Goal: Task Accomplishment & Management: Complete application form

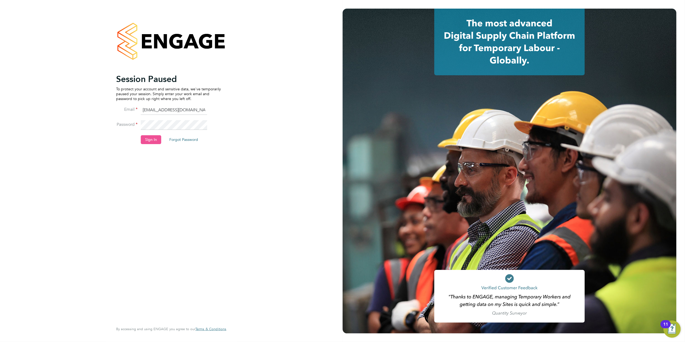
click at [148, 140] on button "Sign In" at bounding box center [151, 139] width 20 height 9
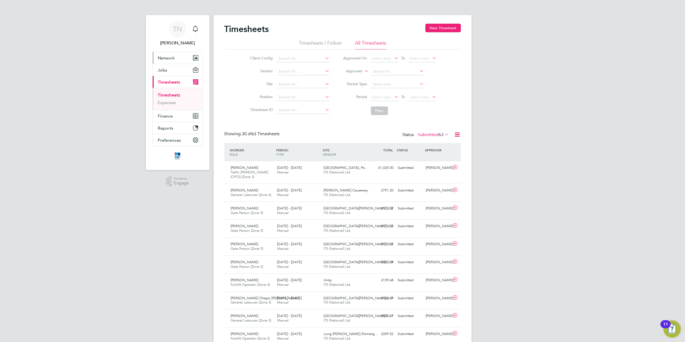
click at [166, 57] on span "Network" at bounding box center [166, 57] width 17 height 5
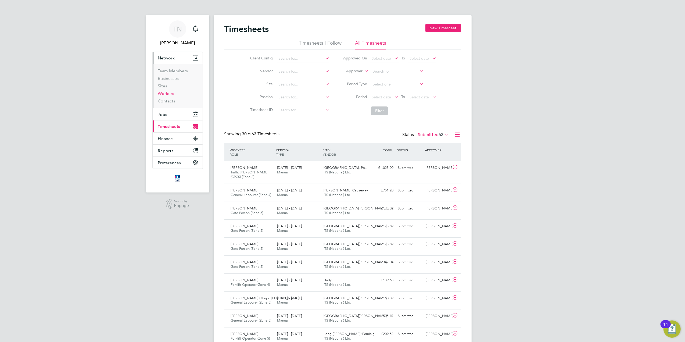
click at [167, 93] on link "Workers" at bounding box center [166, 93] width 16 height 5
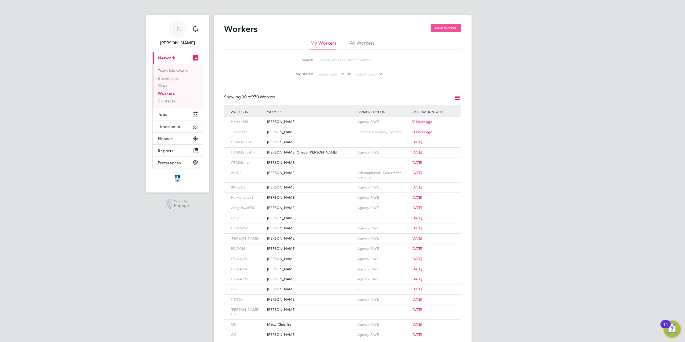
click at [450, 25] on button "New Worker" at bounding box center [446, 28] width 30 height 9
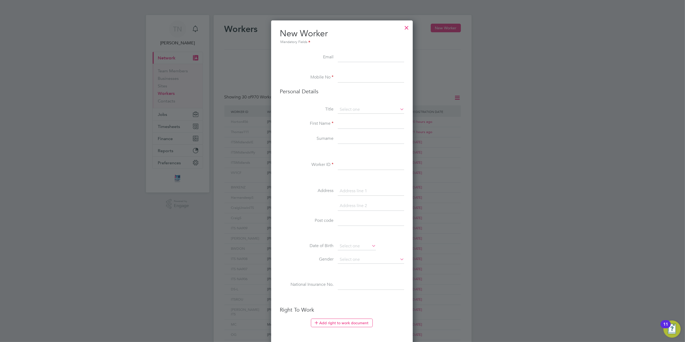
click at [343, 76] on input at bounding box center [371, 78] width 66 height 10
click at [357, 74] on input at bounding box center [371, 78] width 66 height 10
paste input "07367333858"
type input "07367333858"
click at [344, 109] on input at bounding box center [371, 110] width 66 height 8
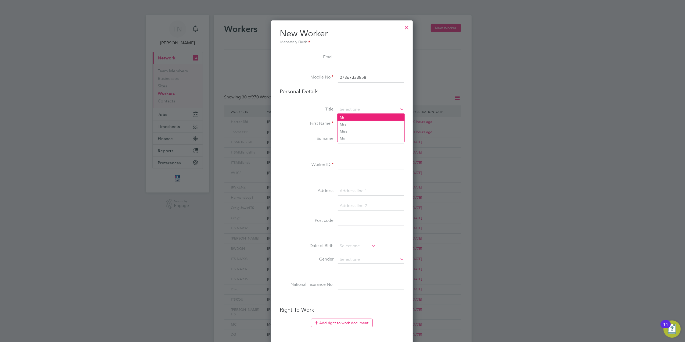
click at [344, 118] on li "Mr" at bounding box center [371, 117] width 67 height 7
type input "Mr"
click at [349, 126] on input at bounding box center [371, 124] width 66 height 10
type input "Callum"
type input "[EMAIL_ADDRESS][DOMAIN_NAME]"
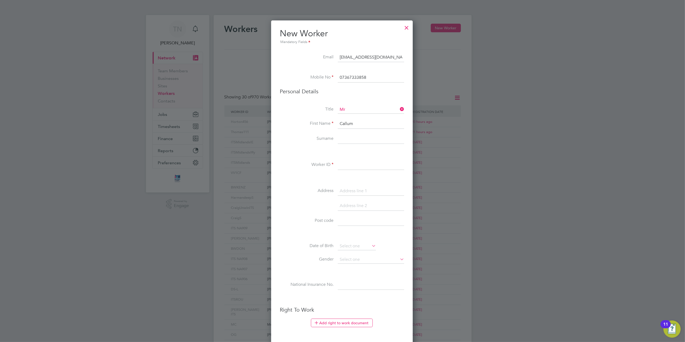
type input "[PERSON_NAME]"
type input "Callum"
click at [360, 164] on input at bounding box center [371, 165] width 66 height 10
type input "CallumW"
click at [368, 190] on input at bounding box center [371, 191] width 66 height 10
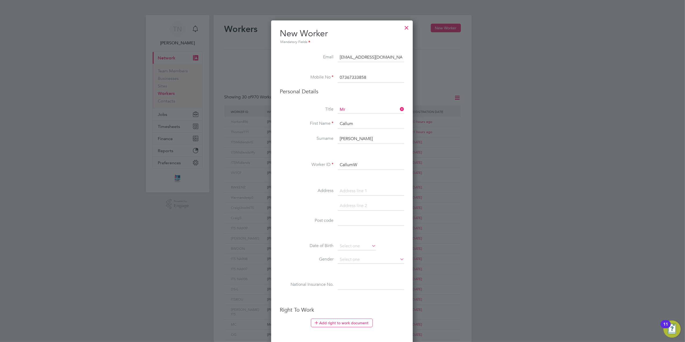
paste input "[STREET_ADDRESS]"
type input "[STREET_ADDRESS]"
click at [350, 221] on input at bounding box center [371, 221] width 66 height 10
paste input "[STREET_ADDRESS]"
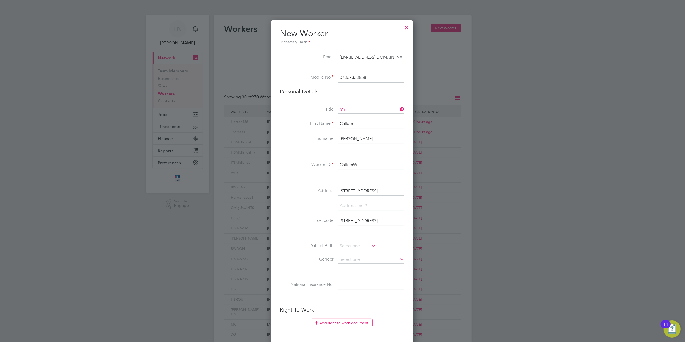
click at [386, 221] on input "[STREET_ADDRESS]" at bounding box center [371, 221] width 66 height 10
type input "TF1 6XR"
click at [363, 247] on input at bounding box center [357, 246] width 38 height 8
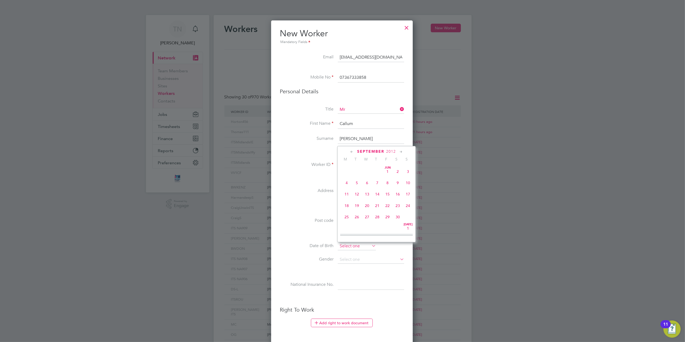
scroll to position [207, 0]
click at [389, 150] on span "2012" at bounding box center [391, 151] width 10 height 5
click at [381, 181] on span "2001" at bounding box center [377, 178] width 10 height 10
click at [353, 149] on icon at bounding box center [351, 152] width 5 height 6
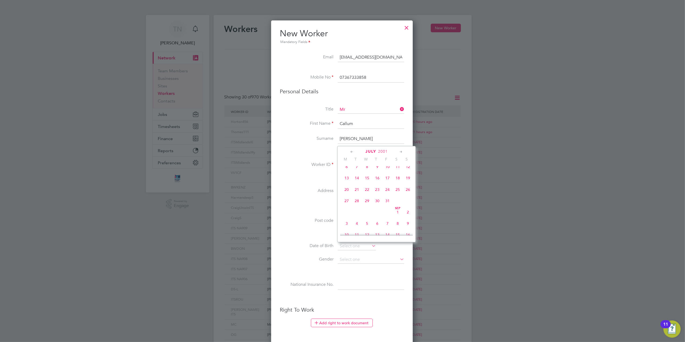
scroll to position [58, 0]
click at [353, 149] on icon at bounding box center [351, 152] width 5 height 6
click at [378, 216] on span "31" at bounding box center [377, 217] width 10 height 10
type input "[DATE]"
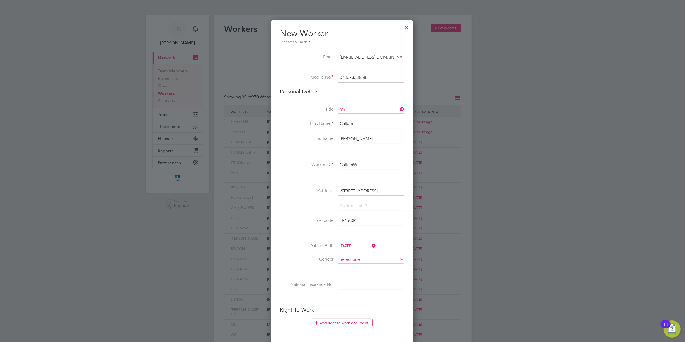
click at [362, 260] on input at bounding box center [371, 260] width 66 height 8
click at [353, 265] on li "[DEMOGRAPHIC_DATA]" at bounding box center [371, 267] width 67 height 7
type input "[DEMOGRAPHIC_DATA]"
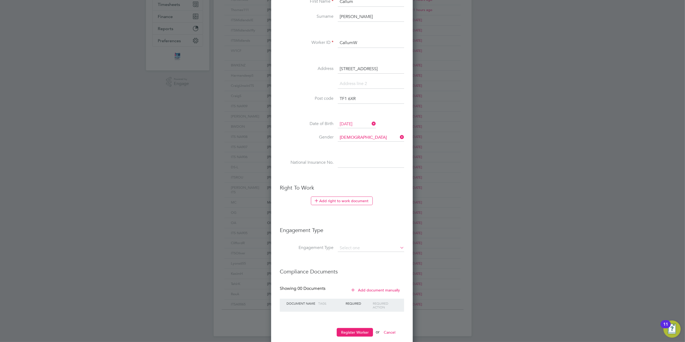
scroll to position [134, 0]
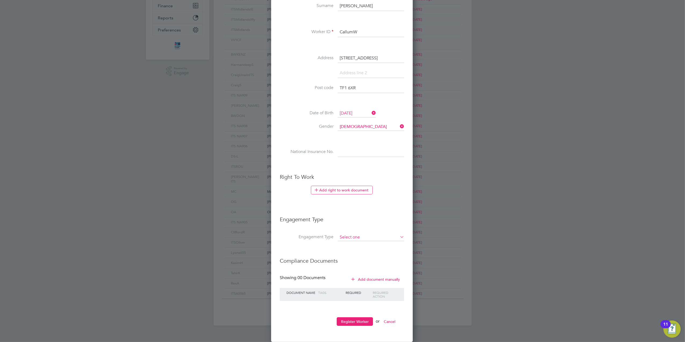
click at [353, 235] on input at bounding box center [371, 238] width 66 height 8
click at [354, 248] on li "Limited Company" at bounding box center [371, 245] width 67 height 8
type input "Limited Company"
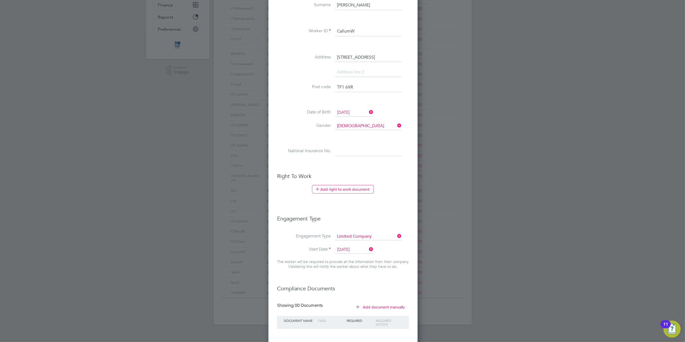
scroll to position [2, 2]
click at [352, 236] on input at bounding box center [368, 237] width 66 height 8
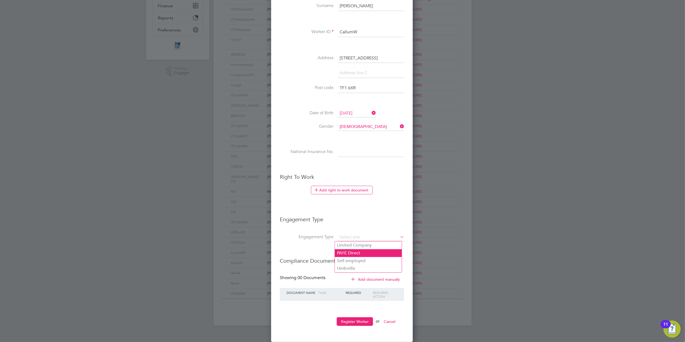
click at [355, 252] on li "PAYE Direct" at bounding box center [368, 253] width 67 height 8
type input "PAYE Direct"
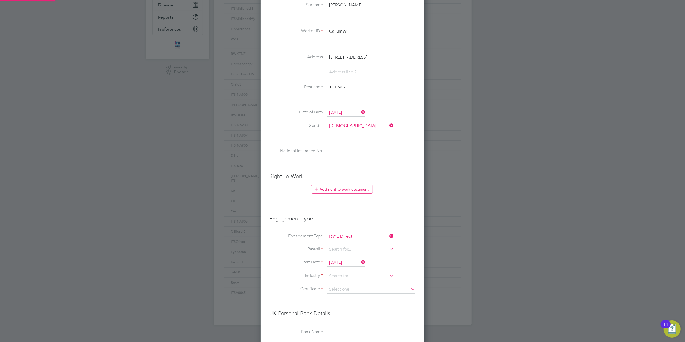
scroll to position [612, 164]
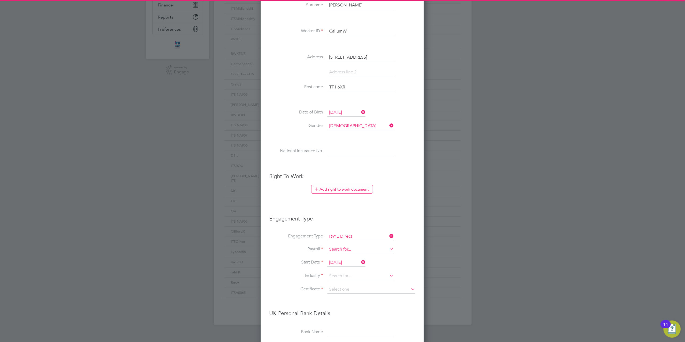
click at [349, 250] on input at bounding box center [360, 250] width 66 height 8
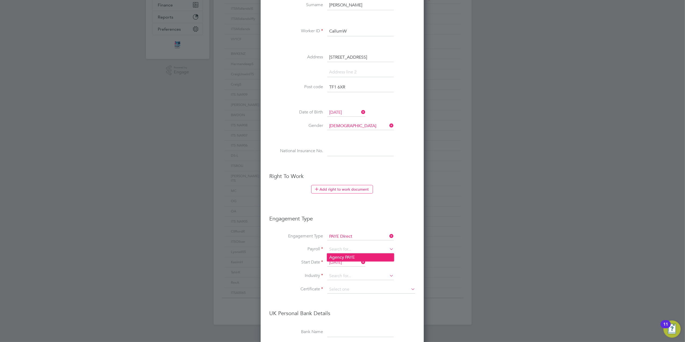
click at [348, 257] on li "Agency PAYE" at bounding box center [360, 257] width 67 height 8
type input "Agency PAYE"
click at [348, 262] on input "[DATE]" at bounding box center [346, 263] width 38 height 8
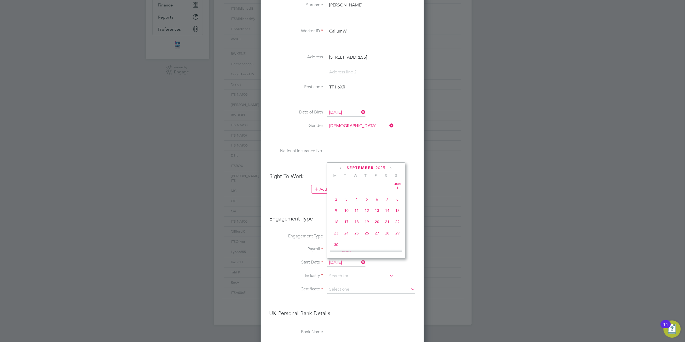
scroll to position [207, 0]
click at [336, 212] on span "29" at bounding box center [336, 207] width 10 height 10
type input "[DATE]"
click at [345, 274] on input at bounding box center [360, 276] width 66 height 8
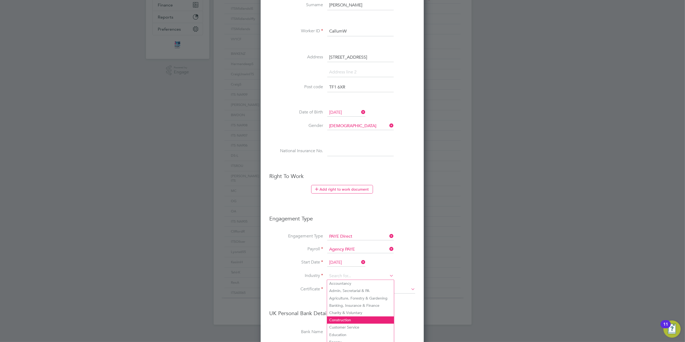
click at [348, 320] on li "Construction" at bounding box center [360, 319] width 67 height 7
type input "Construction"
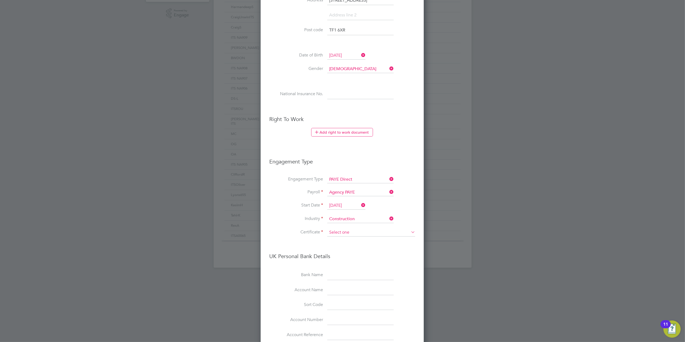
scroll to position [199, 0]
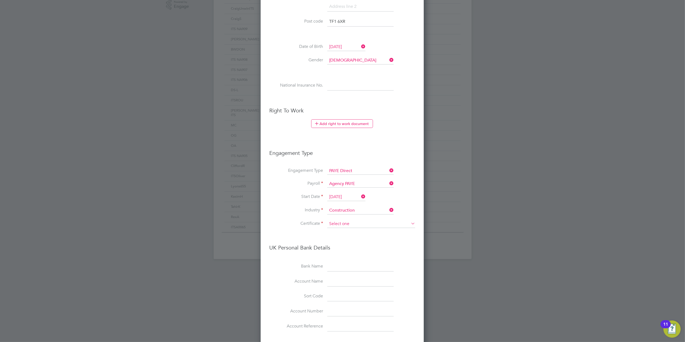
click at [342, 220] on input at bounding box center [371, 224] width 88 height 8
click at [344, 245] on li "Don't know" at bounding box center [371, 245] width 88 height 7
type input "Don't know"
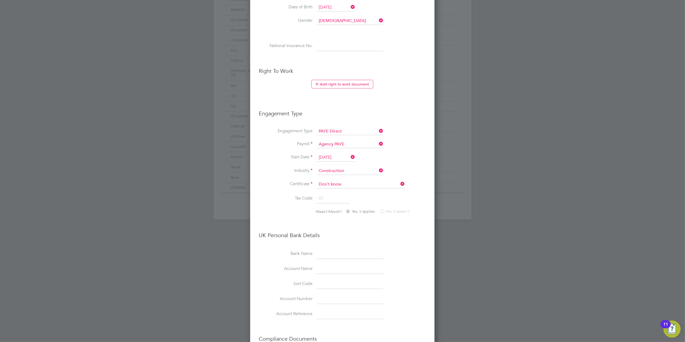
scroll to position [317, 0]
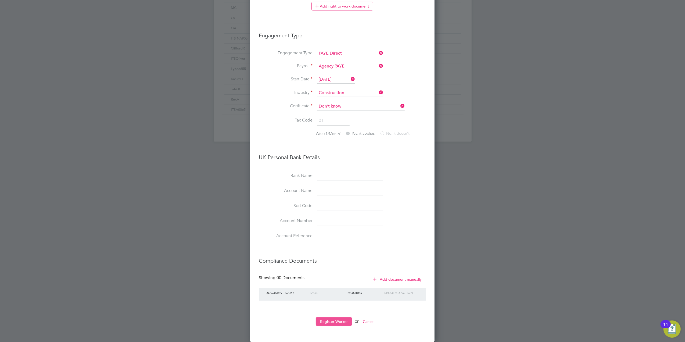
click at [337, 318] on button "Register Worker" at bounding box center [334, 321] width 36 height 9
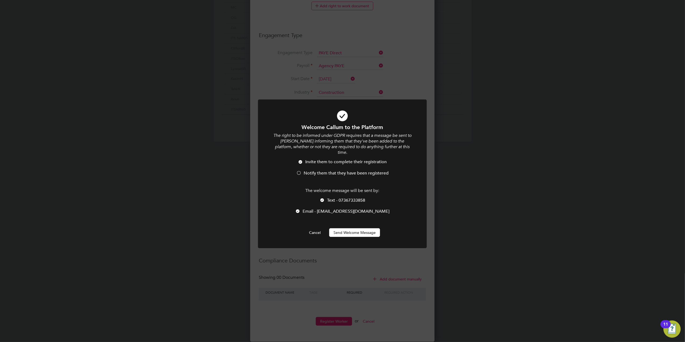
click at [346, 230] on button "Send Welcome Message" at bounding box center [354, 232] width 51 height 9
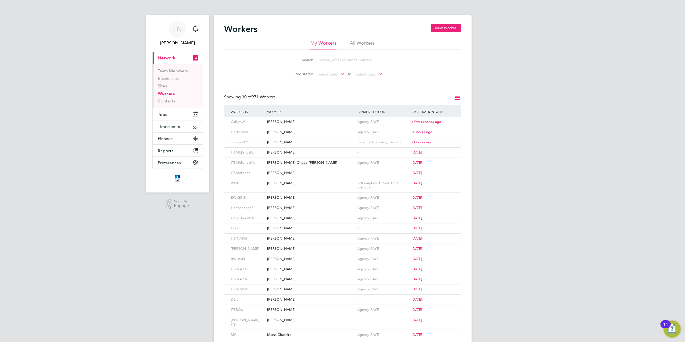
click at [253, 76] on div "Search Registered Select date To Select date" at bounding box center [342, 64] width 236 height 31
click at [167, 118] on button "Jobs" at bounding box center [178, 114] width 50 height 12
click at [166, 89] on link "Vacancies" at bounding box center [167, 90] width 19 height 5
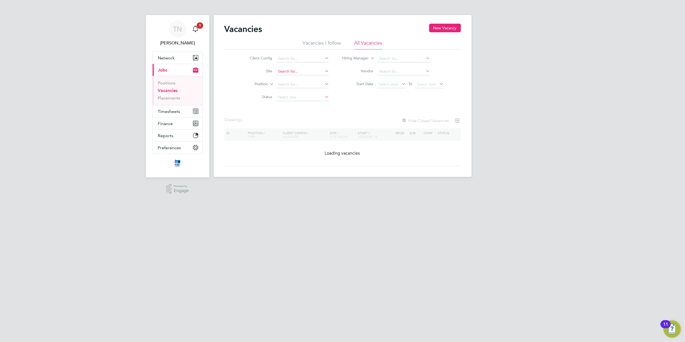
click at [304, 71] on input at bounding box center [302, 72] width 53 height 8
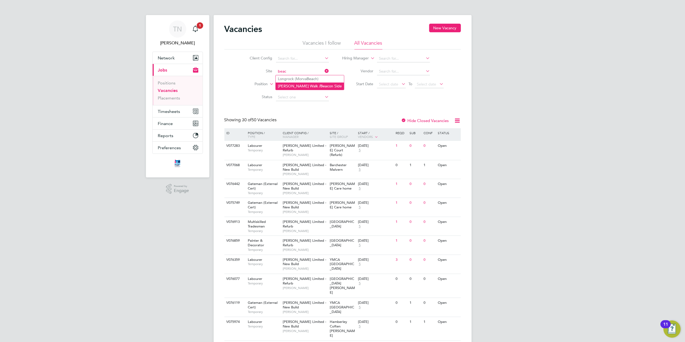
click at [303, 83] on li "[PERSON_NAME] Walk / Beac on Side" at bounding box center [310, 86] width 68 height 7
type input "[PERSON_NAME] Walk / Beacon Side"
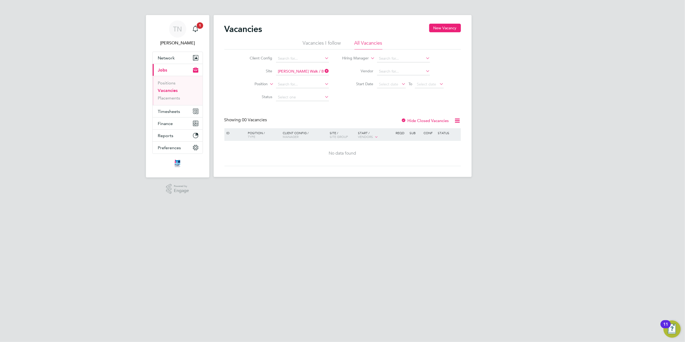
click at [401, 119] on div at bounding box center [403, 120] width 5 height 5
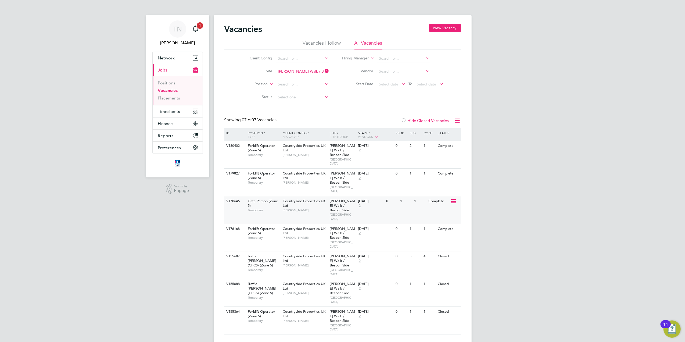
click at [386, 202] on div "0" at bounding box center [392, 201] width 14 height 10
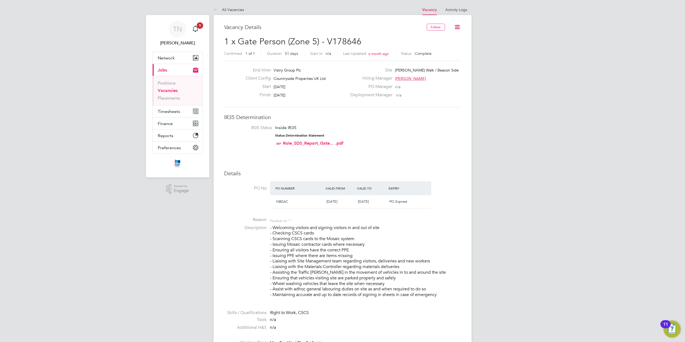
click at [457, 24] on icon at bounding box center [457, 27] width 7 height 7
click at [443, 47] on li "Update Status" at bounding box center [444, 48] width 31 height 8
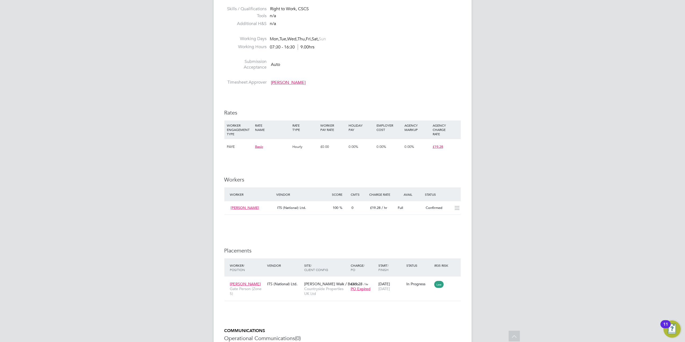
scroll to position [312, 0]
